Goal: Transaction & Acquisition: Purchase product/service

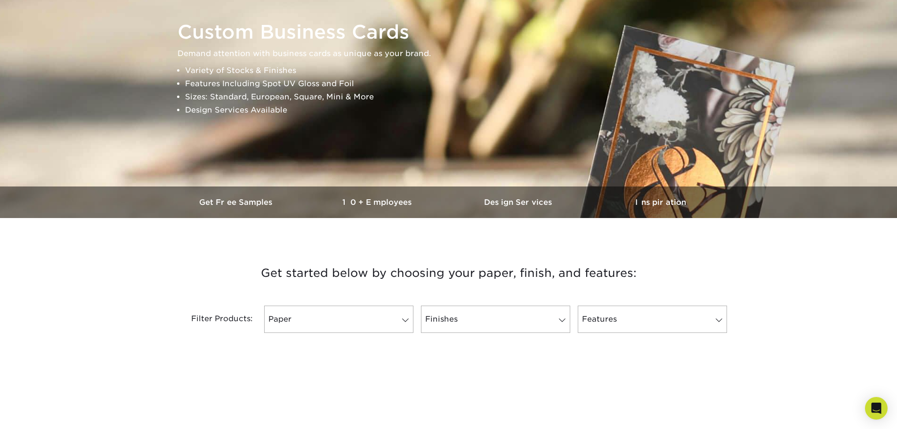
scroll to position [188, 0]
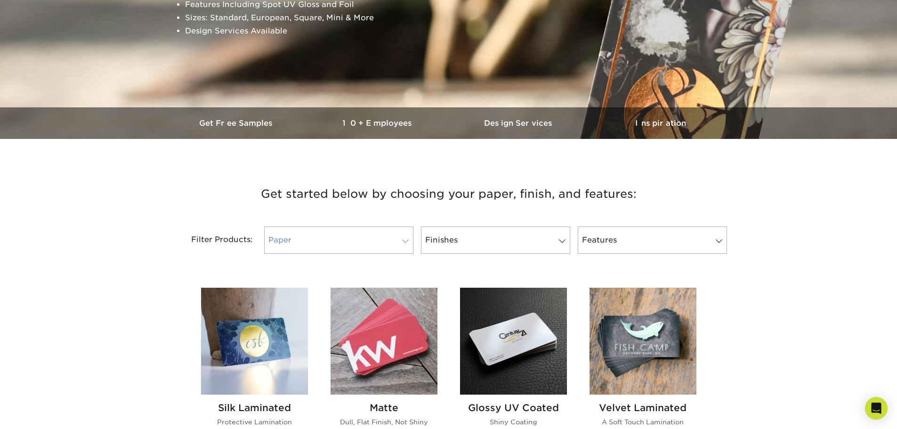
click at [346, 234] on link "Paper" at bounding box center [338, 239] width 149 height 27
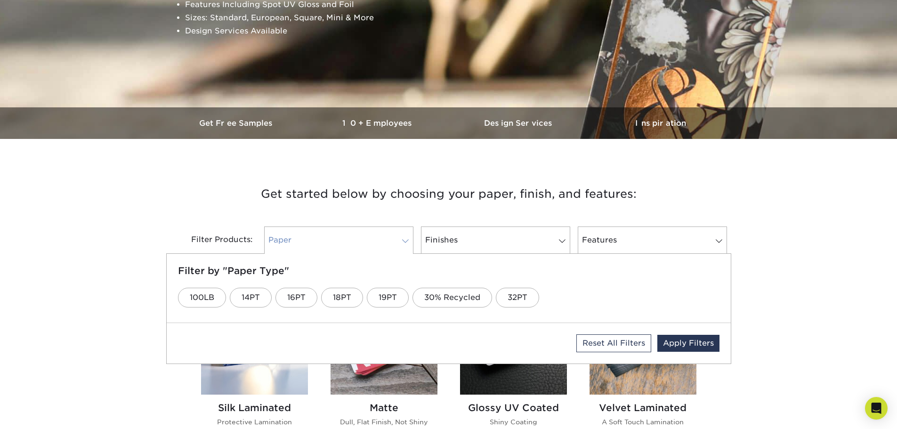
click at [346, 234] on link "Paper" at bounding box center [338, 239] width 149 height 27
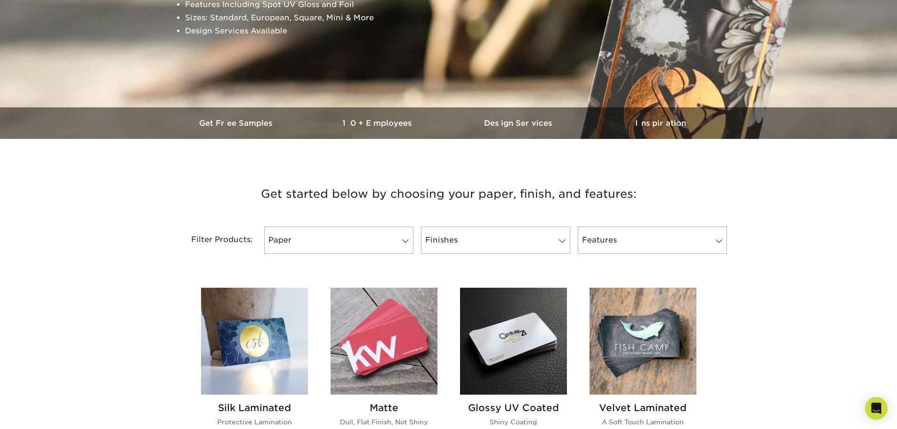
scroll to position [0, 0]
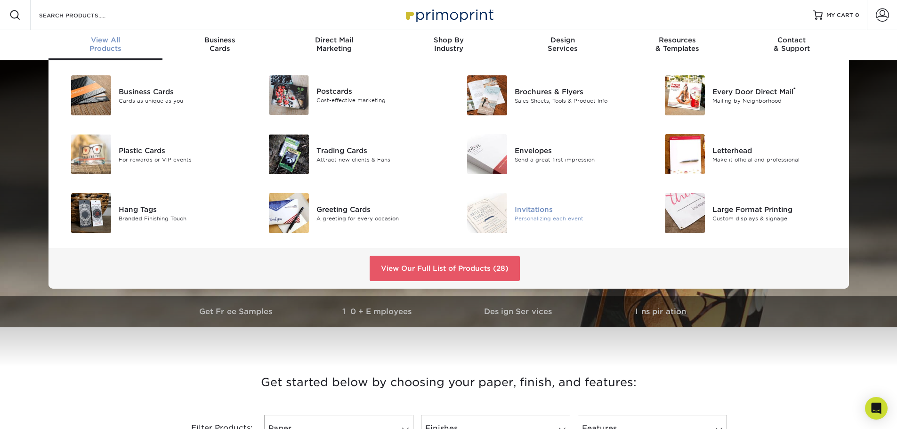
click at [488, 210] on img at bounding box center [487, 213] width 40 height 40
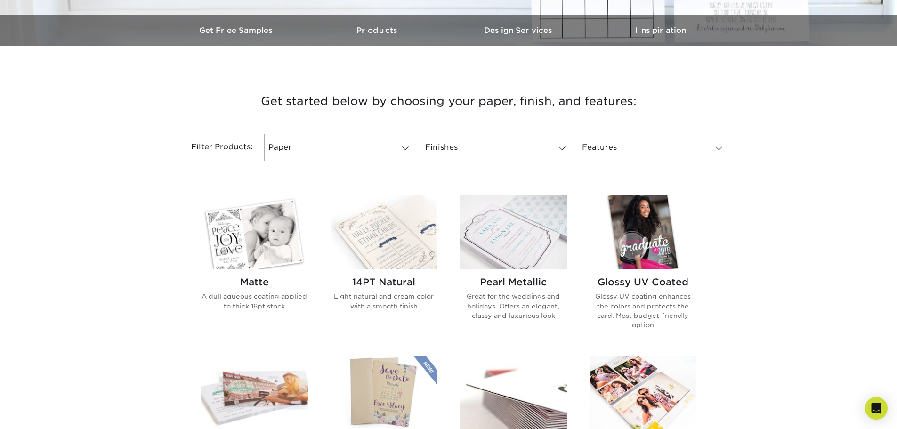
scroll to position [330, 0]
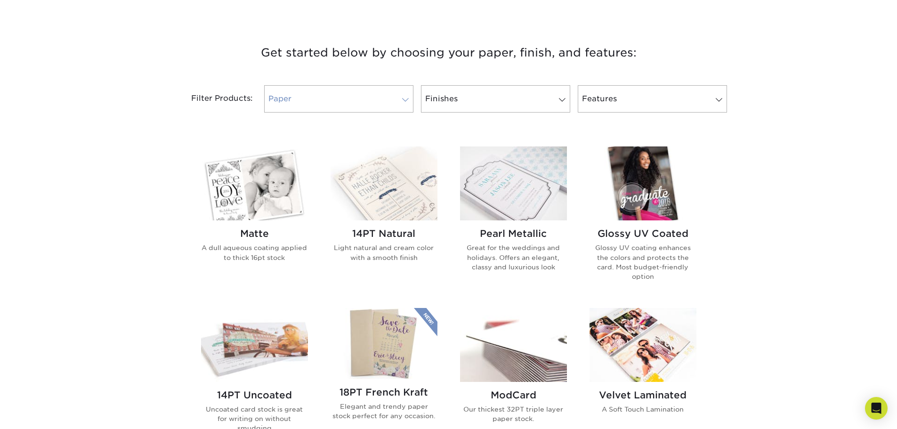
click at [376, 94] on link "Paper" at bounding box center [338, 98] width 149 height 27
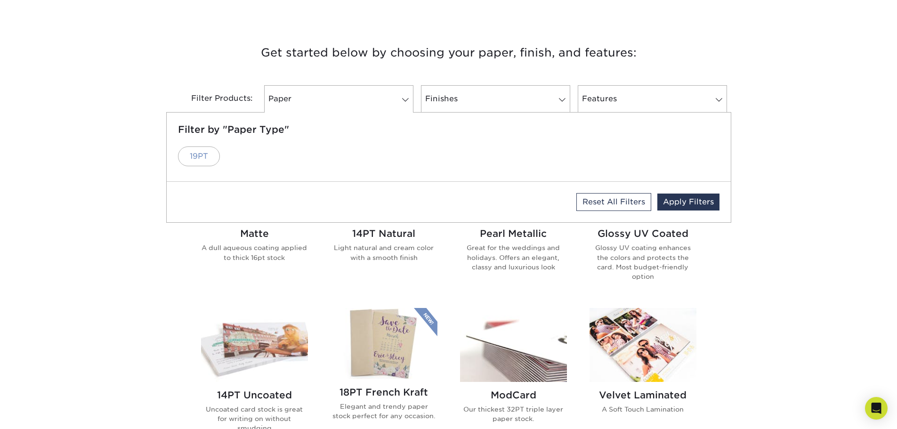
click at [209, 154] on link "19PT" at bounding box center [199, 156] width 42 height 20
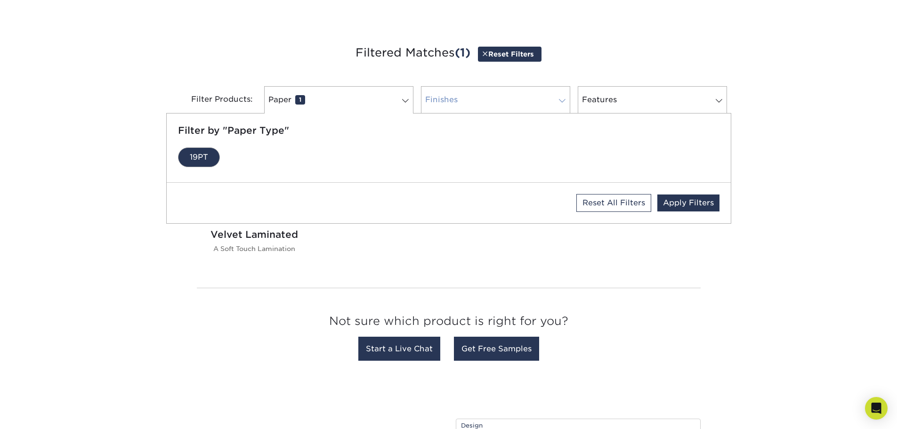
click at [456, 99] on link "Finishes 0" at bounding box center [495, 99] width 149 height 27
click at [201, 160] on link "Velvet" at bounding box center [202, 157] width 49 height 20
click at [627, 95] on link "Features 0" at bounding box center [652, 99] width 149 height 27
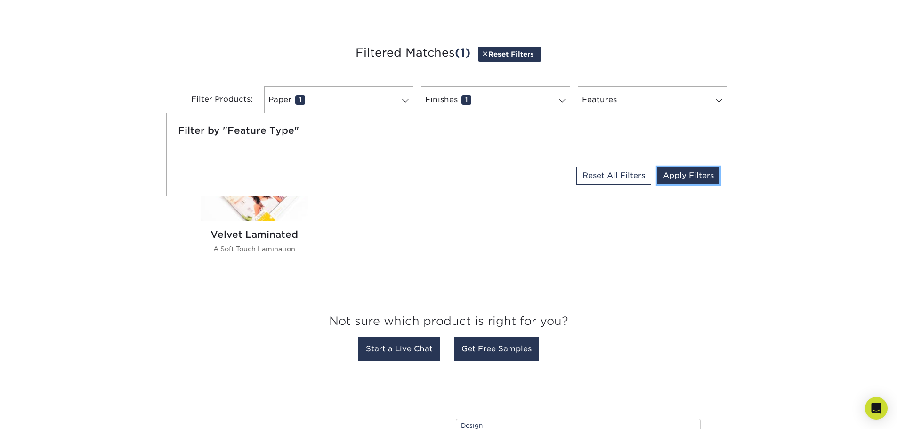
click at [688, 175] on link "Apply Filters" at bounding box center [688, 175] width 62 height 17
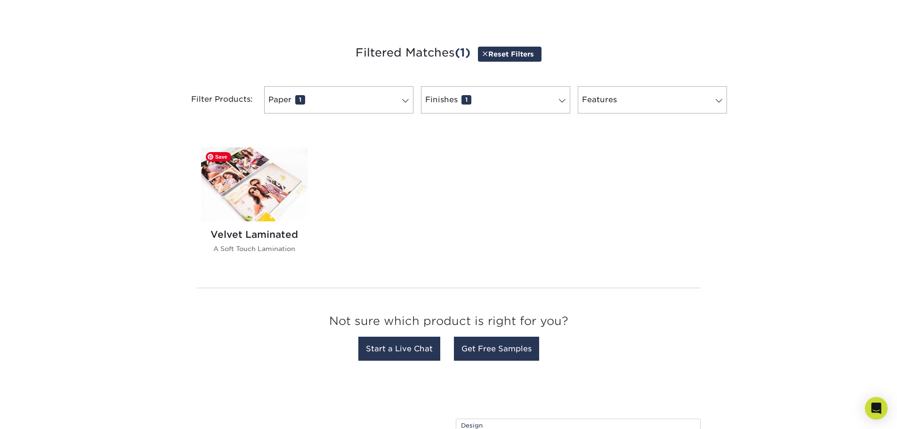
click at [258, 191] on img at bounding box center [254, 184] width 107 height 74
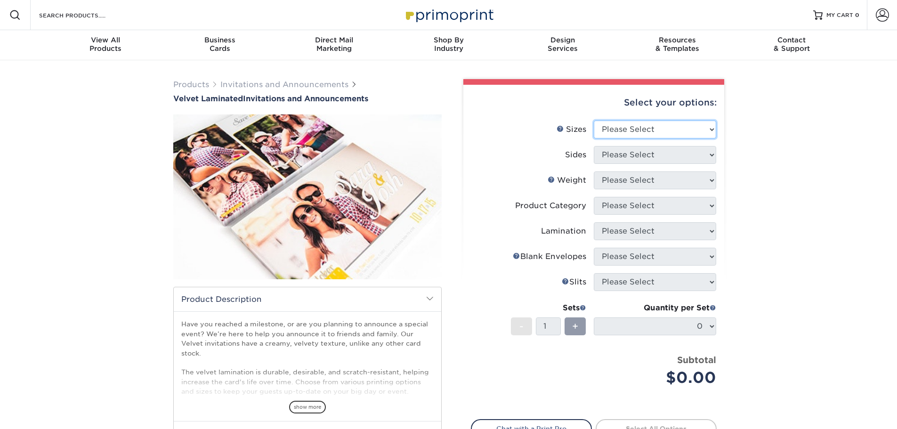
click at [652, 131] on select "Please Select 4.25" x 5.5" 4.25" x 6" 5" x 7" 5.5" x 8.5" 6" x 6"" at bounding box center [655, 130] width 122 height 18
select select "5.00x7.00"
click at [594, 121] on select "Please Select 4.25" x 5.5" 4.25" x 6" 5" x 7" 5.5" x 8.5" 6" x 6"" at bounding box center [655, 130] width 122 height 18
click at [633, 152] on select "Please Select Print Both Sides Print Front Only" at bounding box center [655, 155] width 122 height 18
select select "32d3c223-f82c-492b-b915-ba065a00862f"
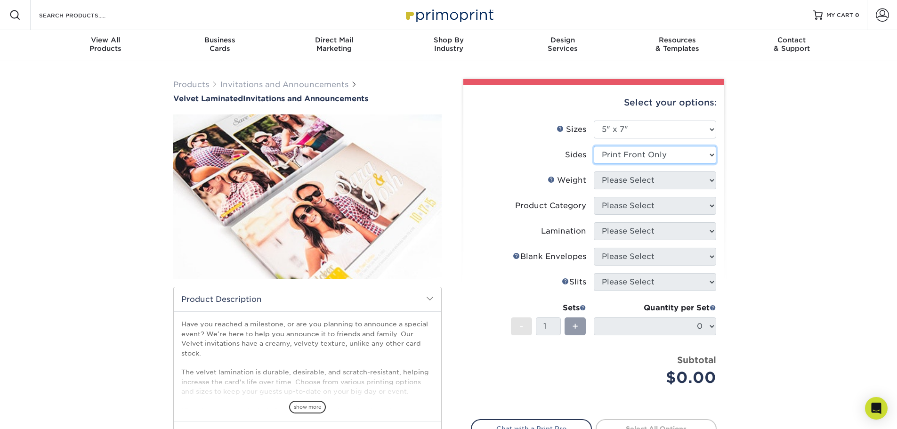
click at [594, 146] on select "Please Select Print Both Sides Print Front Only" at bounding box center [655, 155] width 122 height 18
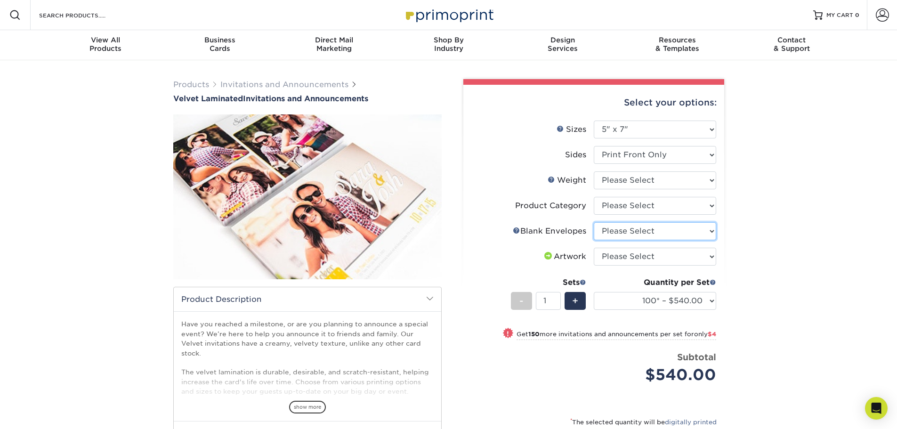
click at [630, 230] on select "Please Select No Blank Envelopes Yes 100 Envelopes A7 Yes 250 Envelopes A7 Yes …" at bounding box center [655, 231] width 122 height 18
select select "9f137334-7cf0-4a73-8a74-a4df662606ea"
click at [594, 222] on select "Please Select No Blank Envelopes Yes 100 Envelopes A7 Yes 250 Envelopes A7 Yes …" at bounding box center [655, 231] width 122 height 18
click at [612, 205] on select "Please Select Announcement Cards" at bounding box center [655, 206] width 122 height 18
select select "afc43903-b91d-4869-9f05-9fa1eb7dcbea"
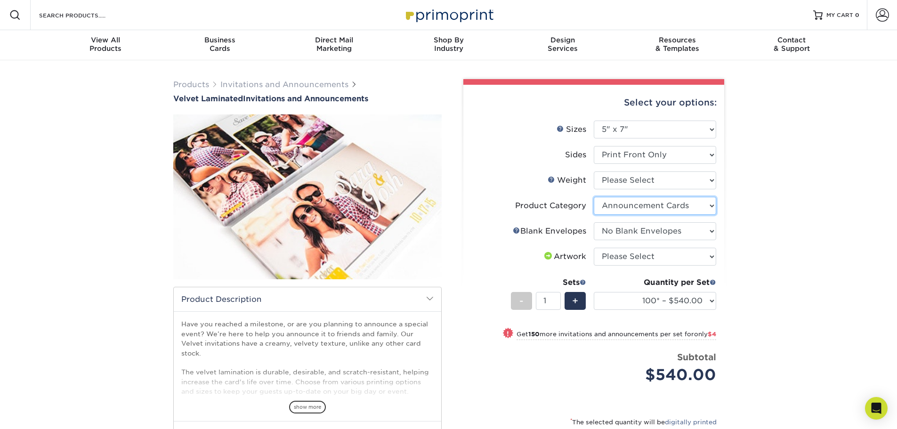
click at [594, 197] on select "Please Select Announcement Cards" at bounding box center [655, 206] width 122 height 18
click at [606, 184] on select "Please Select 16PT" at bounding box center [655, 180] width 122 height 18
select select "16PT"
click at [594, 171] on select "Please Select 16PT" at bounding box center [655, 180] width 122 height 18
select select "-1"
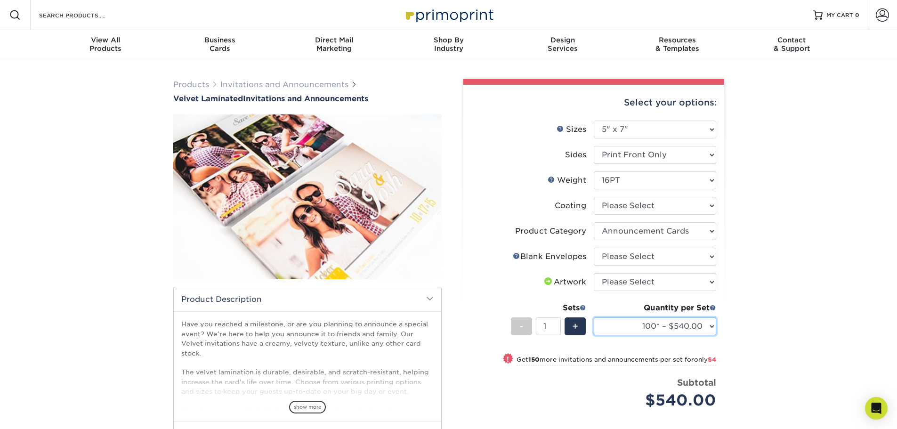
click at [627, 328] on select "100* – $540.00 250* – $544.00 500 – $581.00 1000 – $750.00 2500 – $1499.00 5000…" at bounding box center [655, 326] width 122 height 18
select select "500 – $581.00"
click at [594, 317] on select "100* – $540.00 250* – $544.00 500 – $581.00 1000 – $750.00 2500 – $1499.00 5000…" at bounding box center [655, 326] width 122 height 18
